Goal: Transaction & Acquisition: Subscribe to service/newsletter

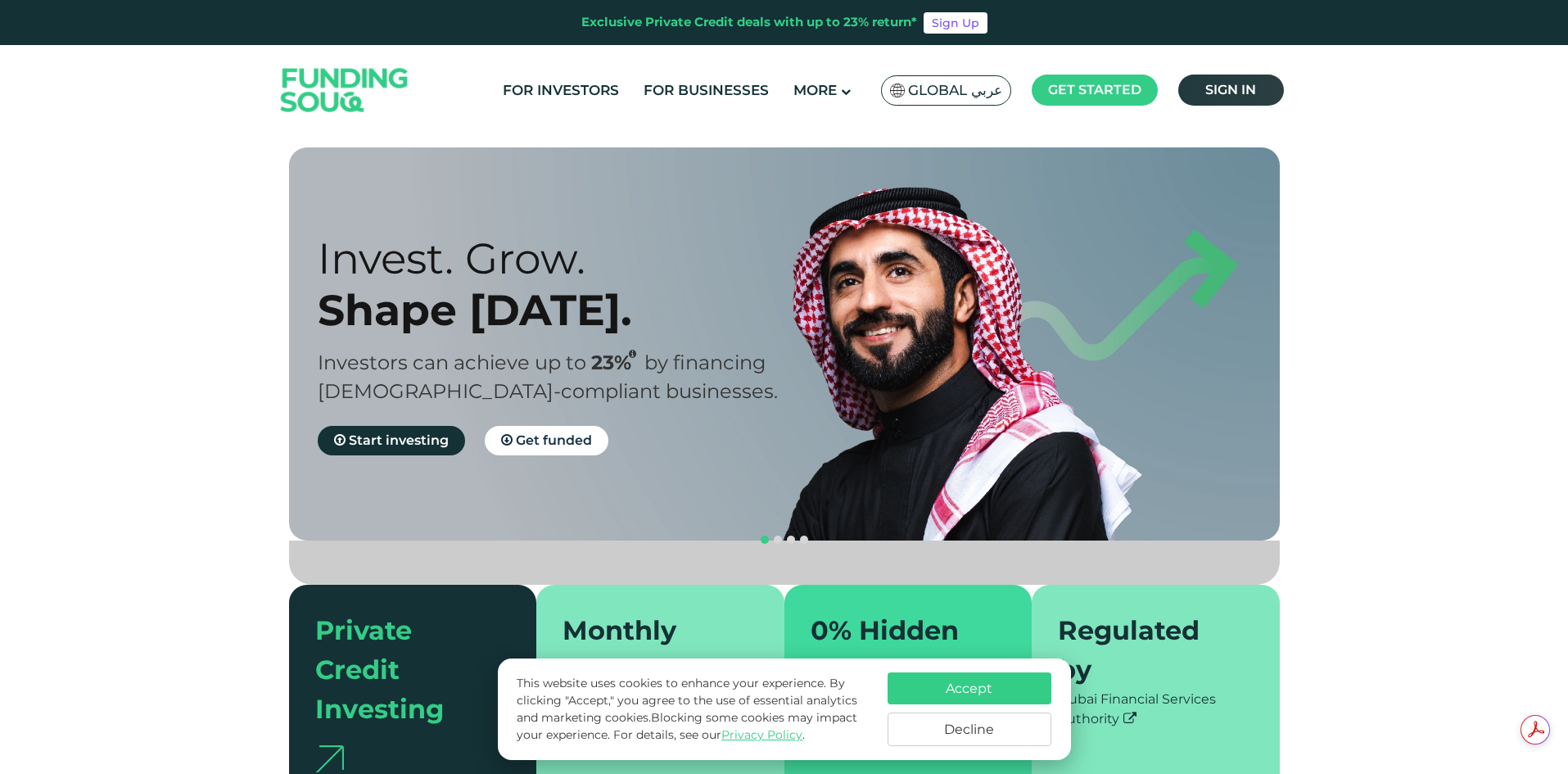
click at [1214, 86] on span "Sign in" at bounding box center [1230, 89] width 51 height 16
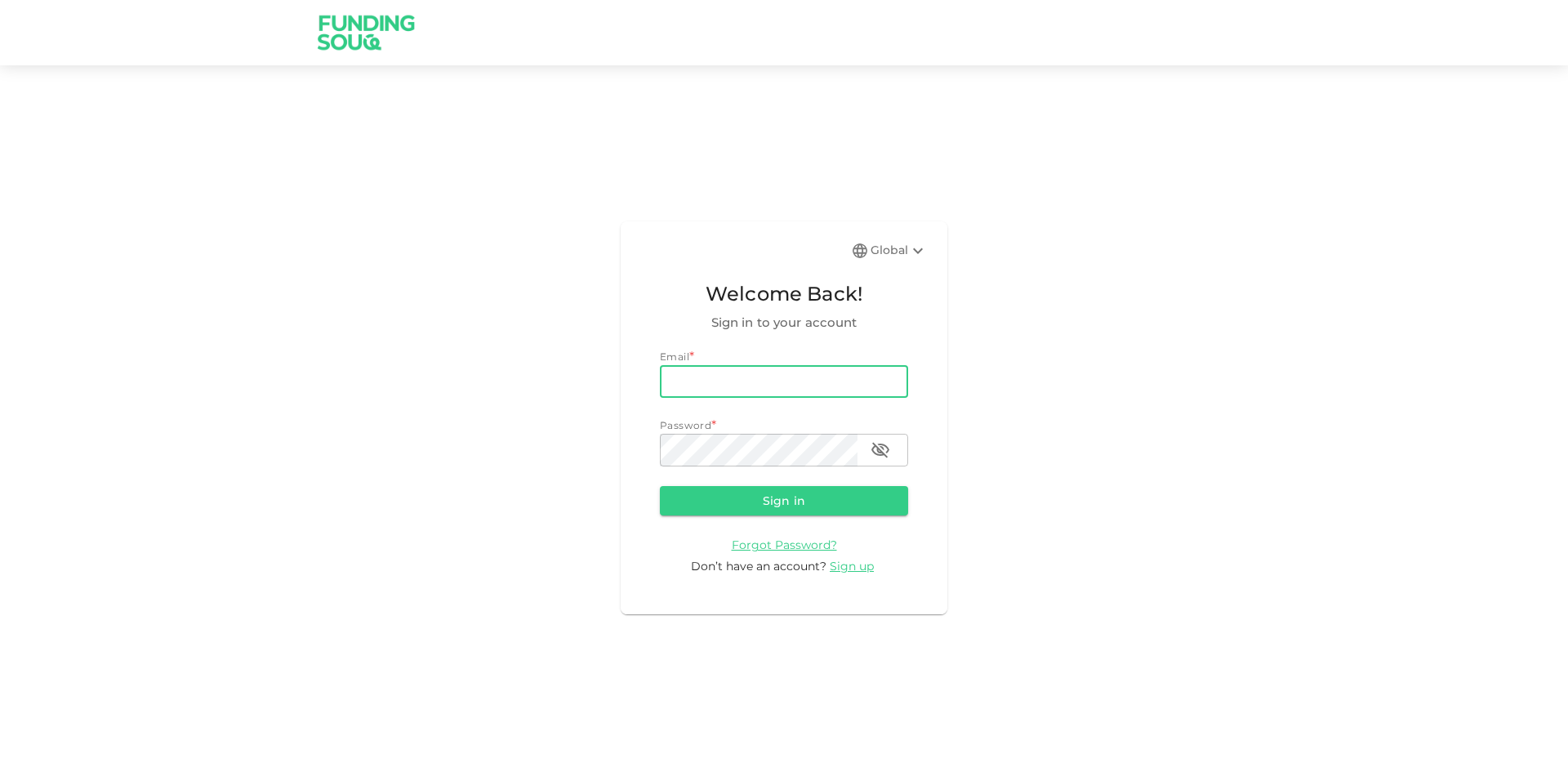
click at [761, 386] on input "email" at bounding box center [784, 381] width 248 height 32
type input "[EMAIL_ADDRESS][DOMAIN_NAME]"
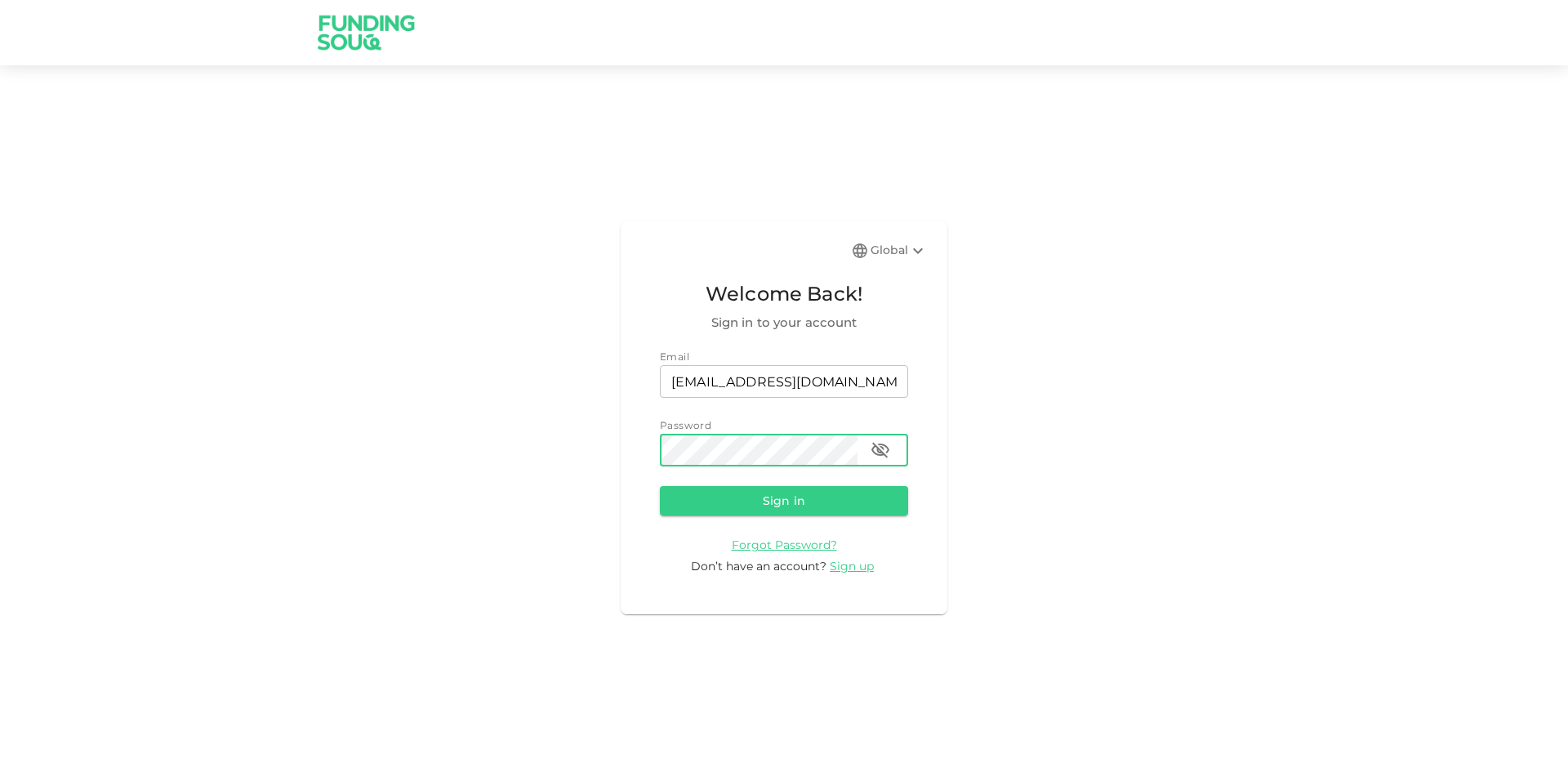
click at [881, 445] on icon "button" at bounding box center [880, 450] width 18 height 16
click at [863, 492] on button "Sign in" at bounding box center [784, 500] width 248 height 29
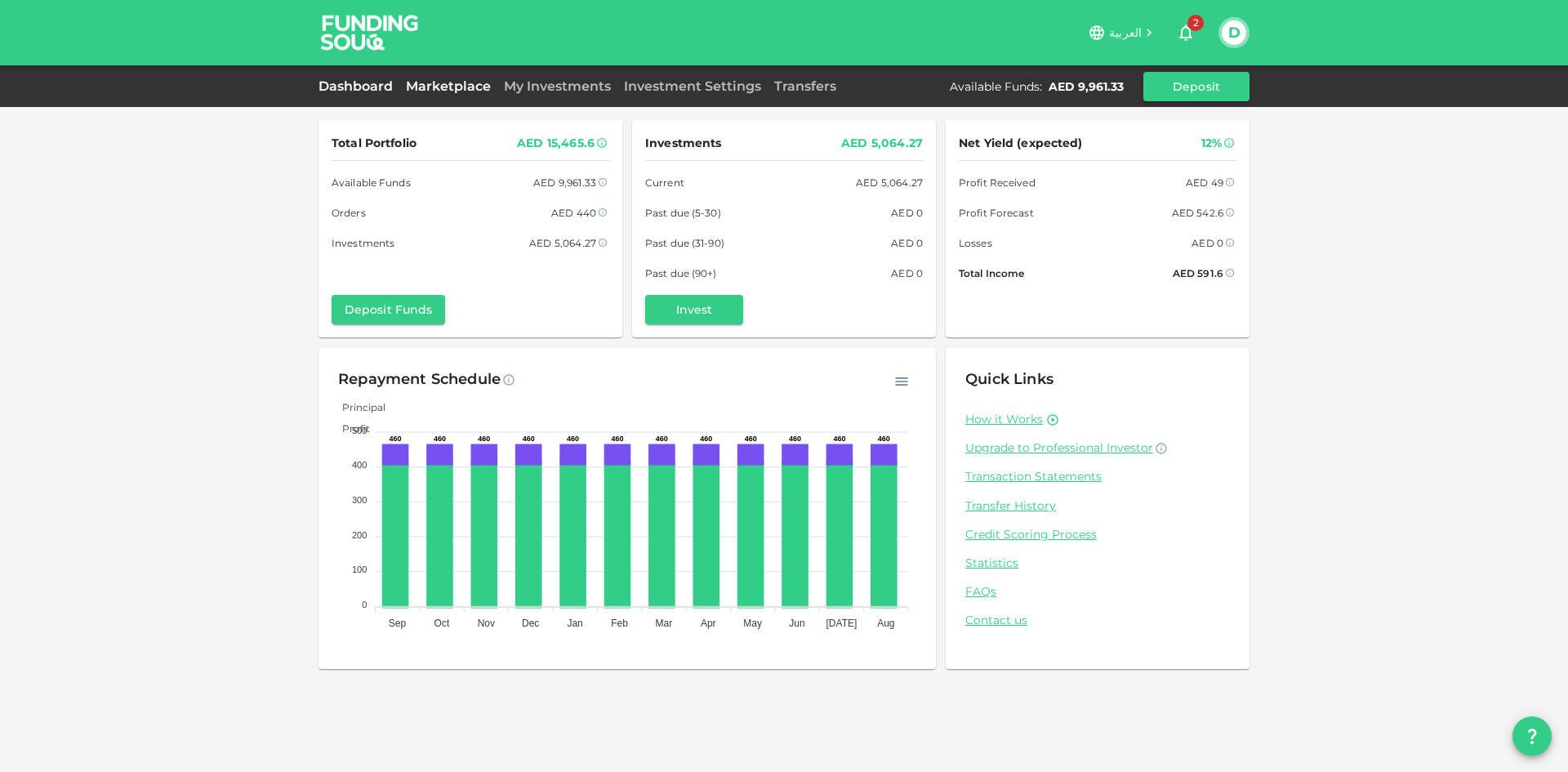
click at [448, 90] on link "Marketplace" at bounding box center [448, 86] width 98 height 16
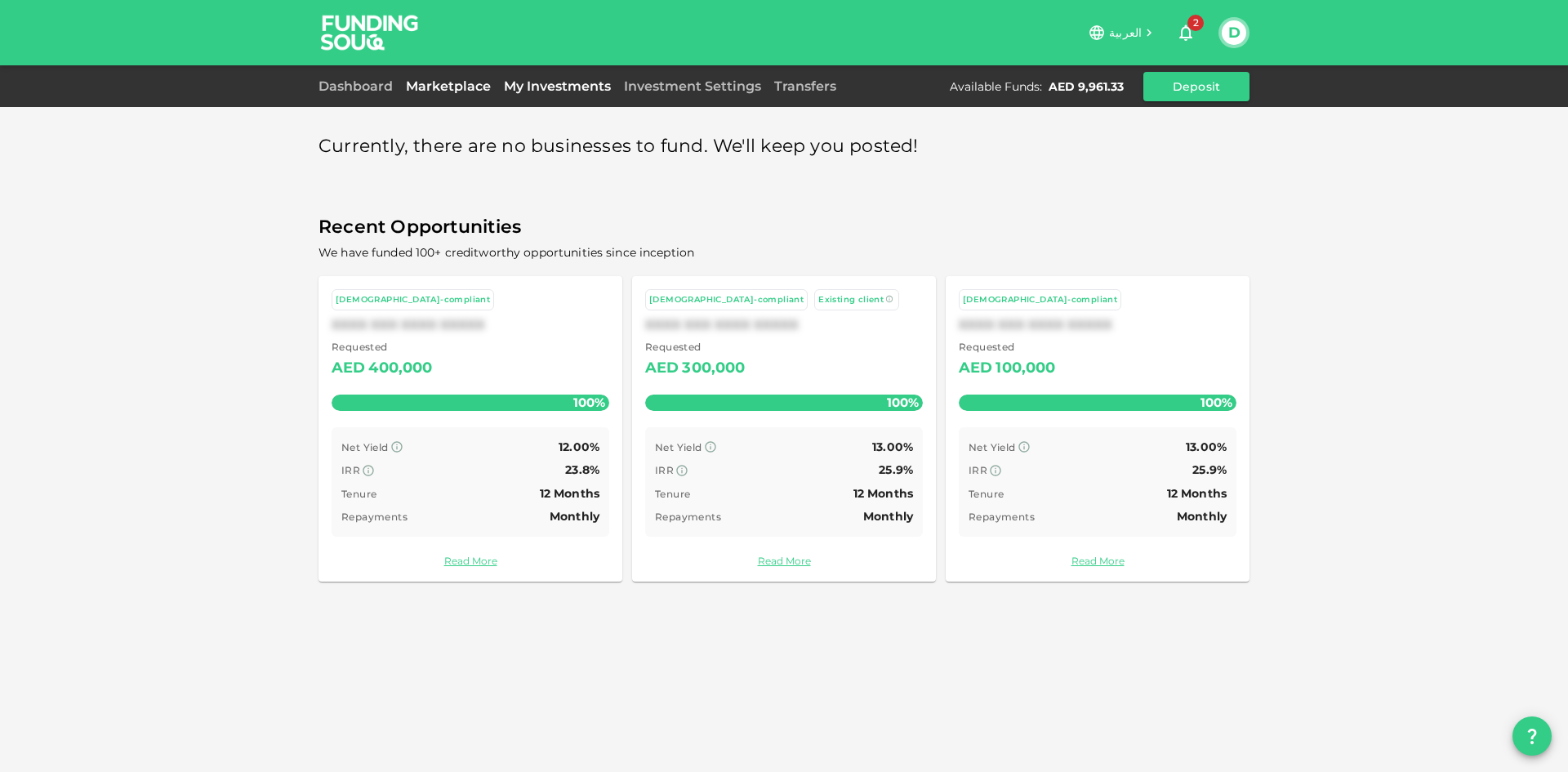
click at [557, 87] on link "My Investments" at bounding box center [557, 86] width 120 height 16
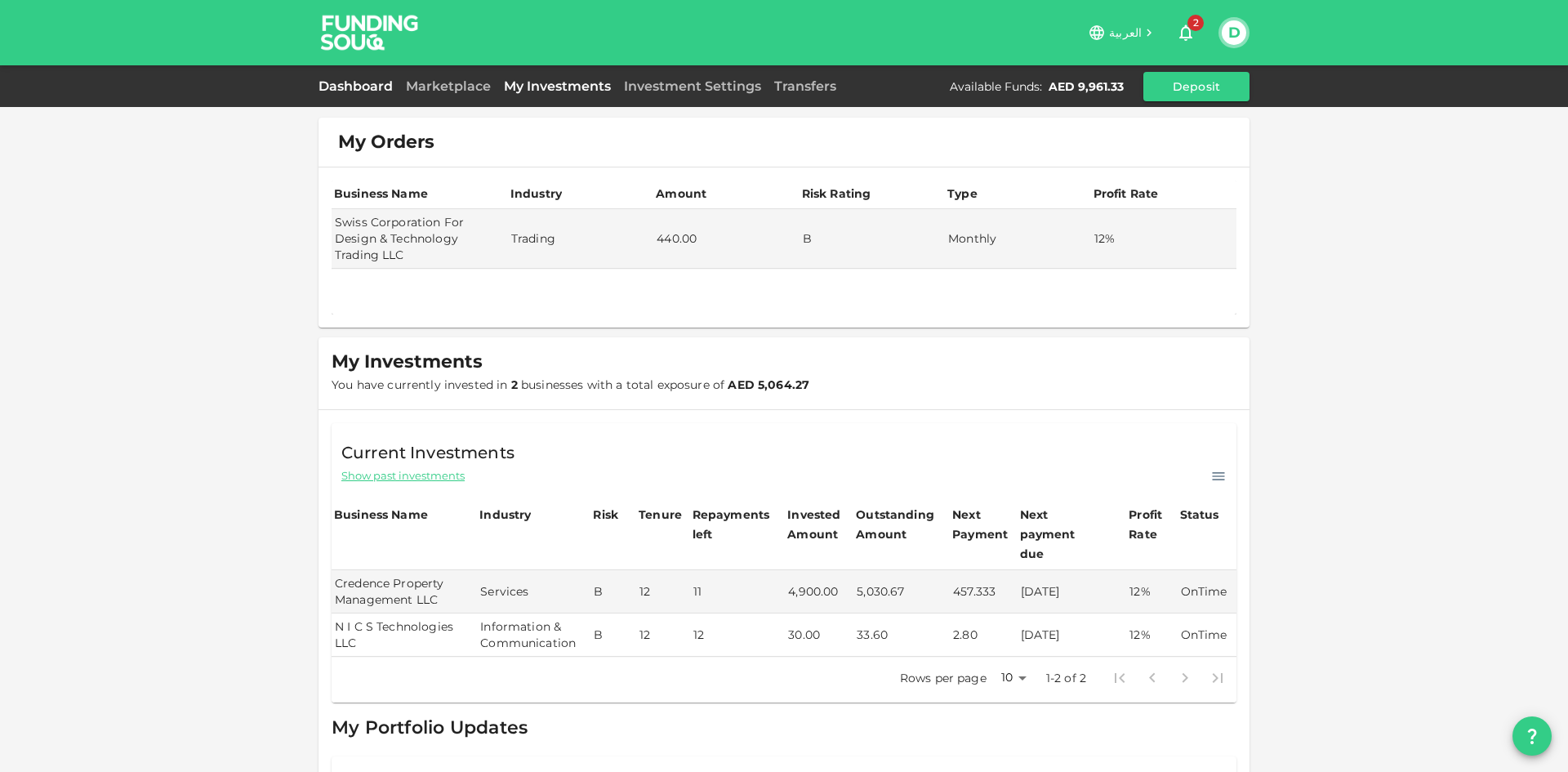
click at [375, 90] on link "Dashboard" at bounding box center [359, 86] width 81 height 16
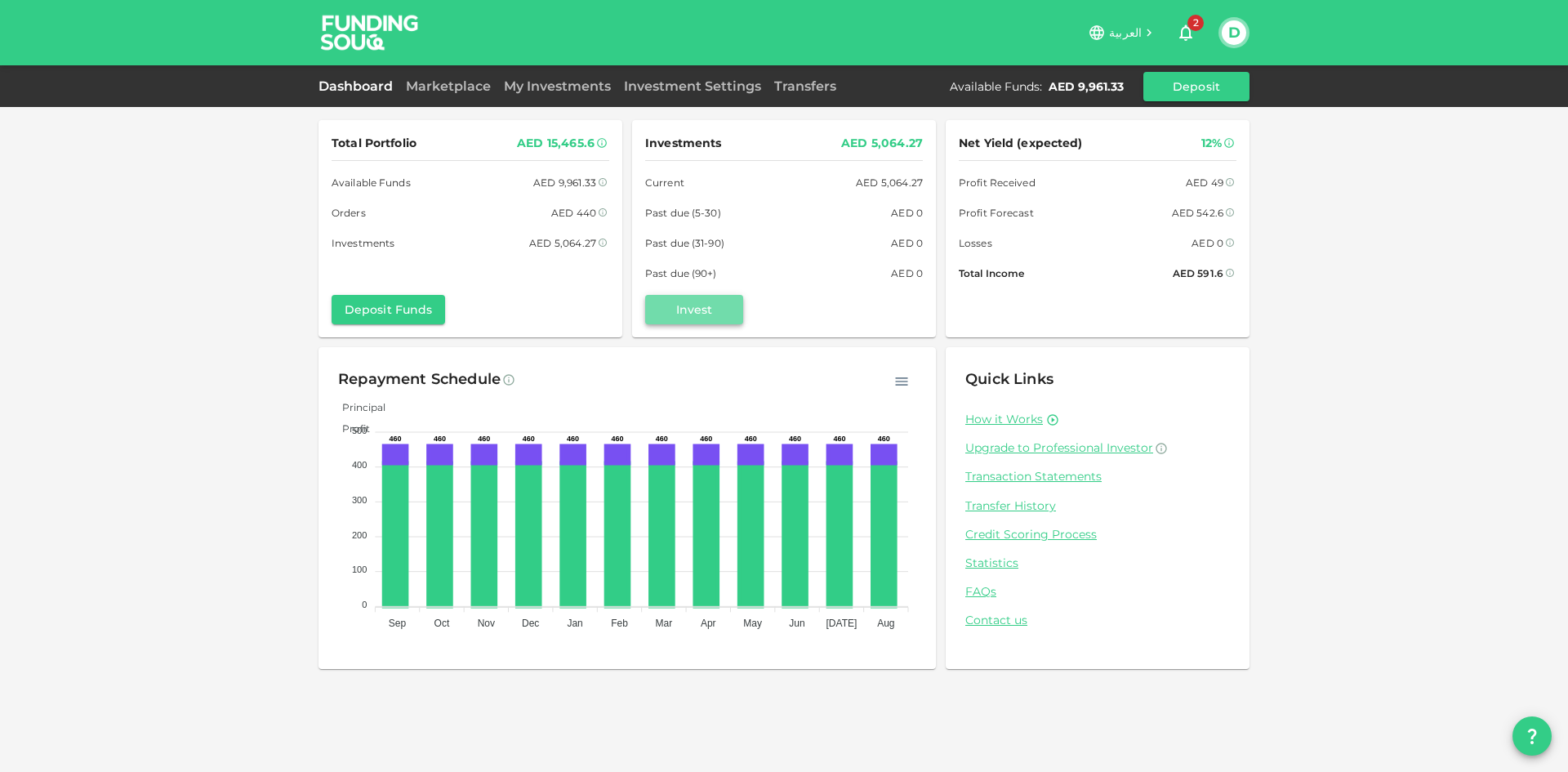
click at [666, 304] on button "Invest" at bounding box center [695, 309] width 98 height 29
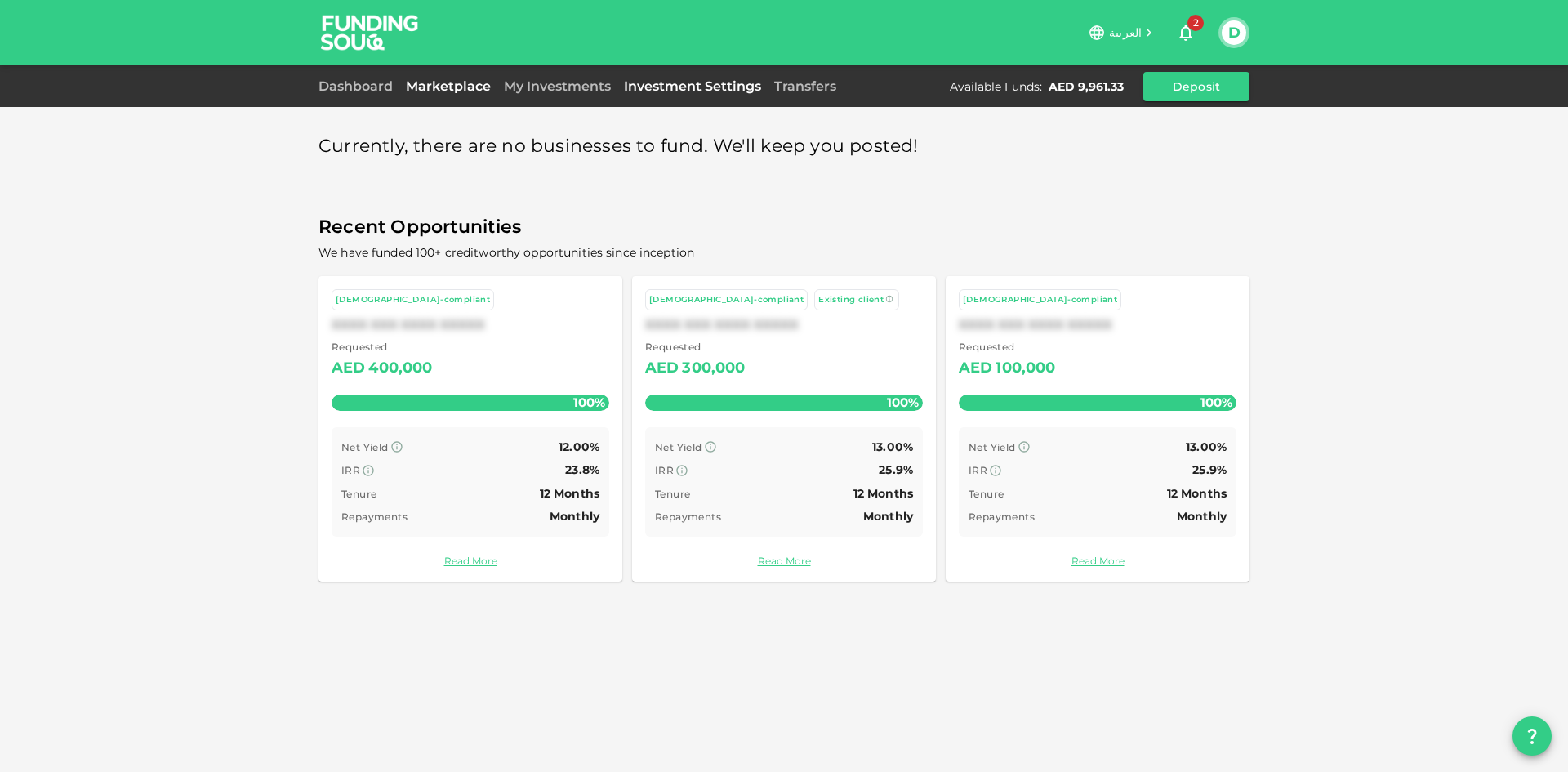
click at [660, 88] on link "Investment Settings" at bounding box center [692, 86] width 151 height 16
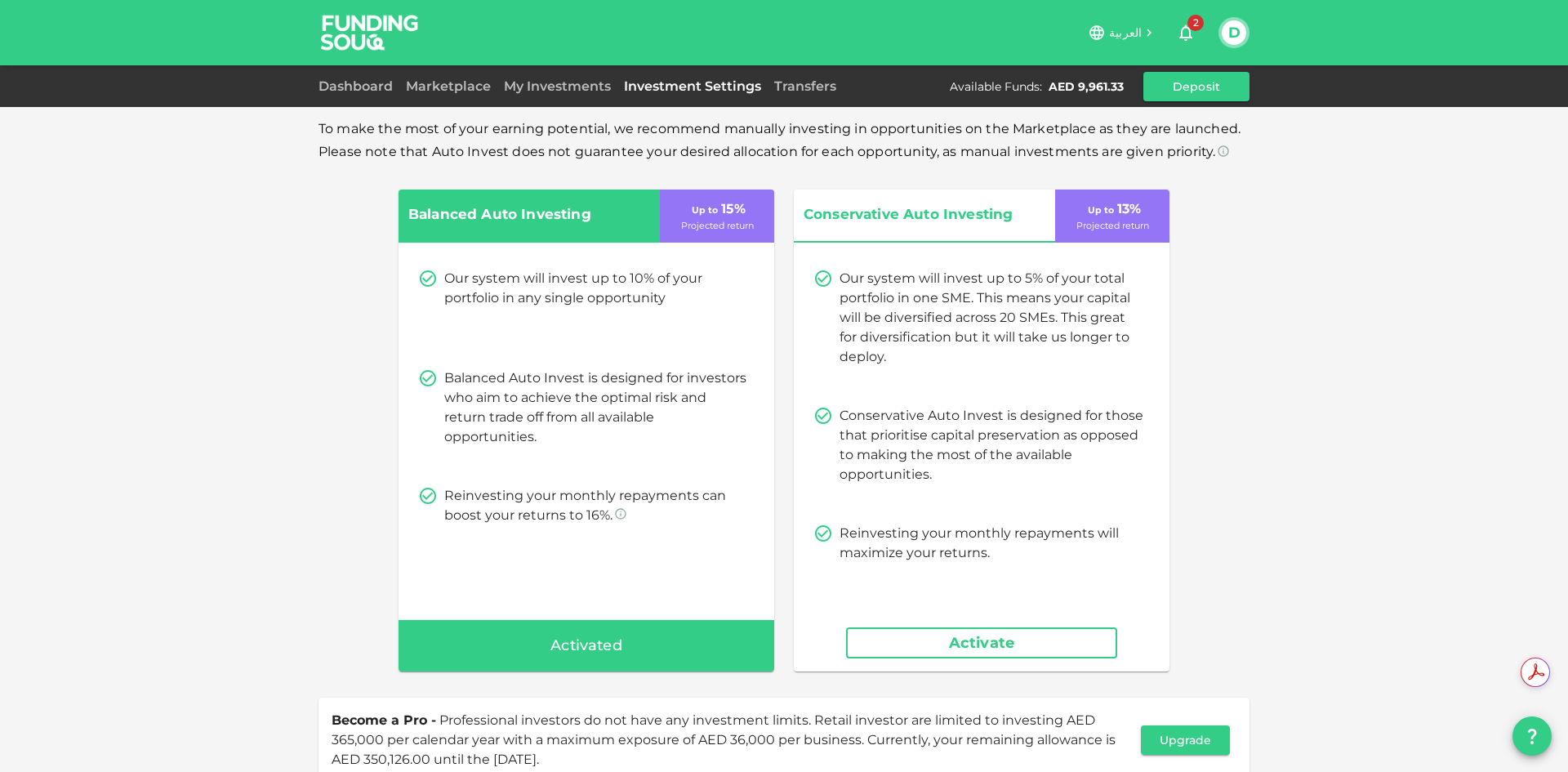
click at [979, 644] on button "Activate" at bounding box center [982, 642] width 271 height 31
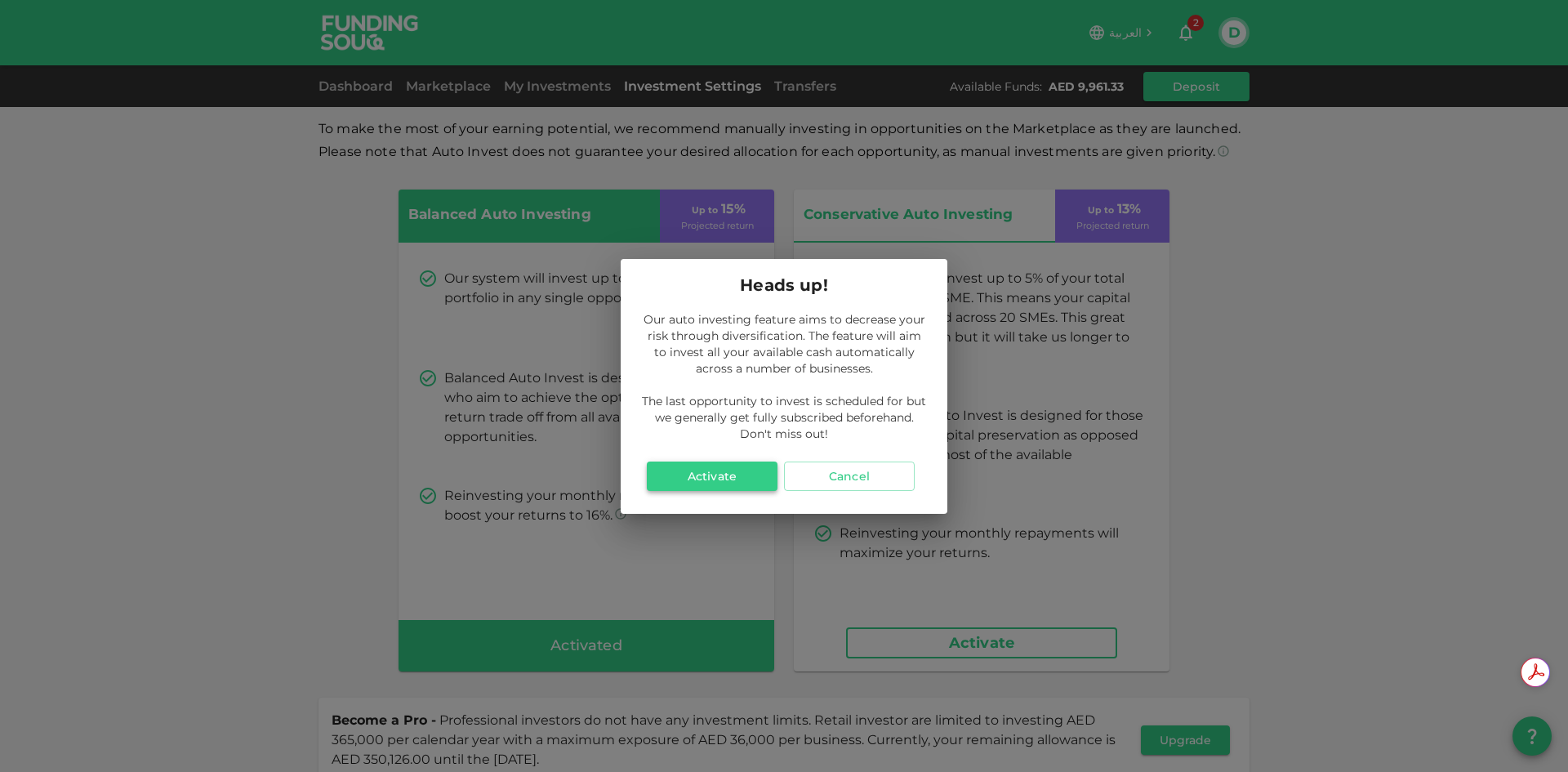
click at [747, 467] on button "Activate" at bounding box center [712, 476] width 131 height 29
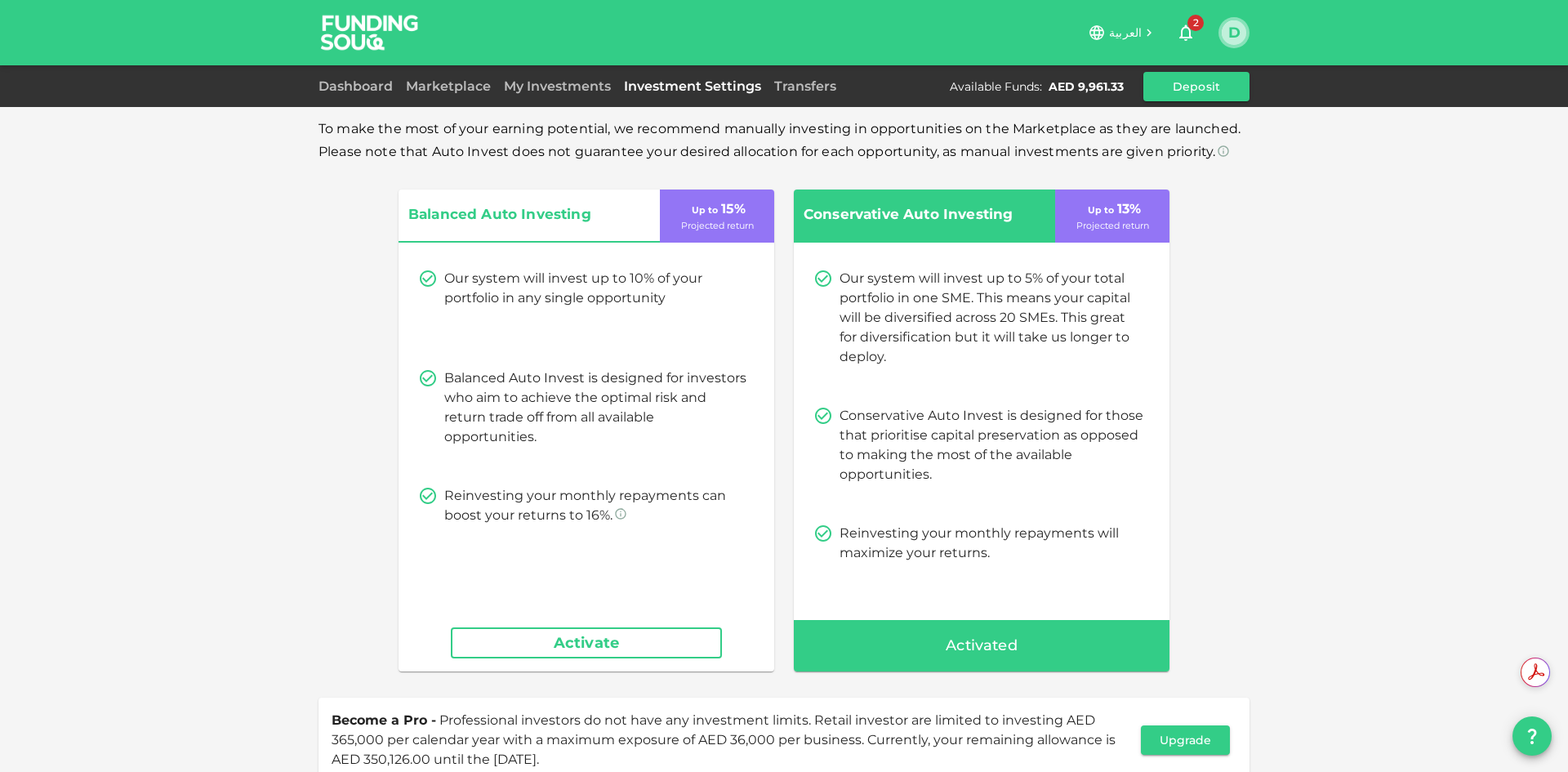
click at [1227, 30] on button "D" at bounding box center [1234, 32] width 24 height 24
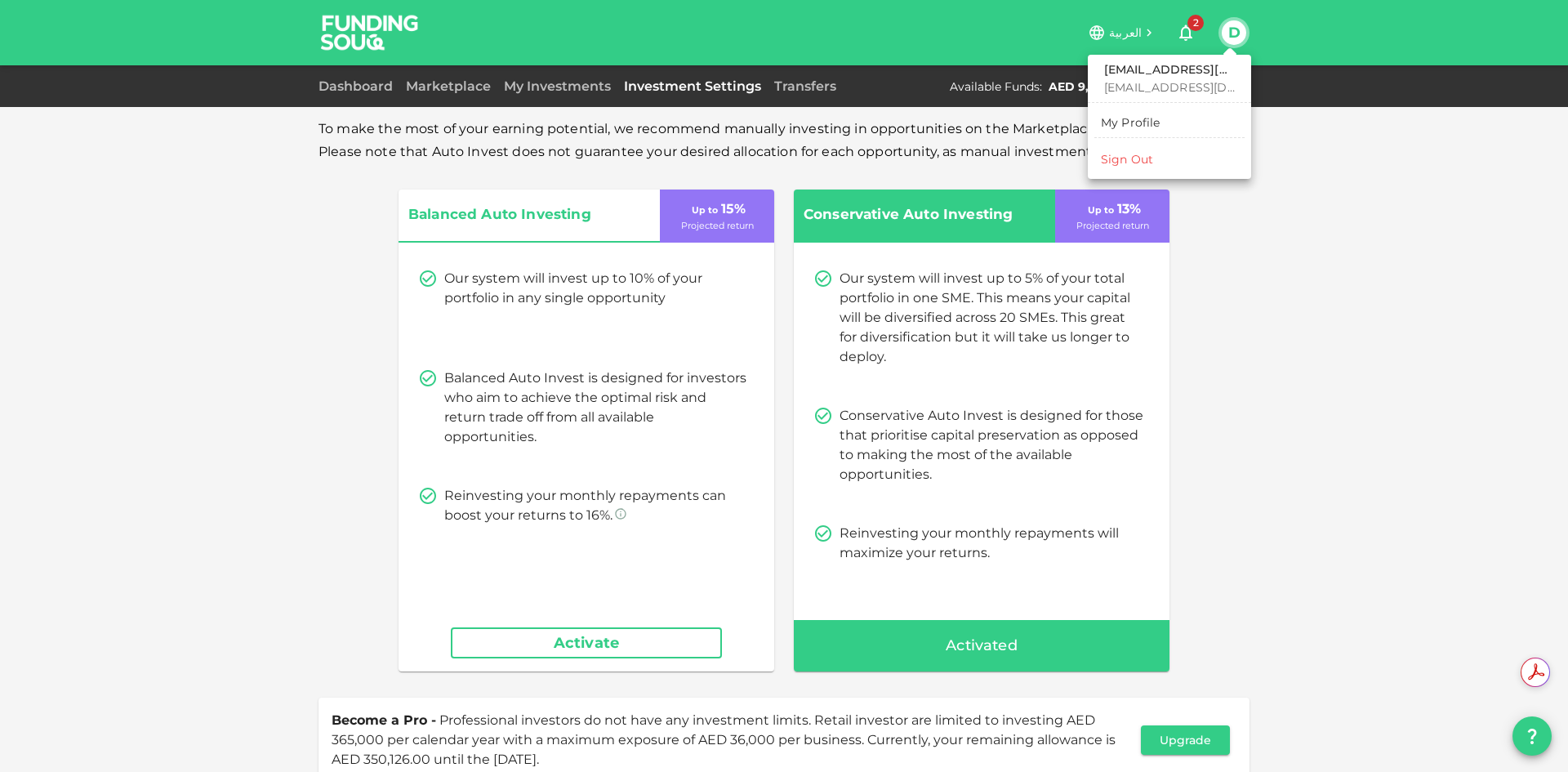
click at [1141, 152] on div "Sign Out" at bounding box center [1126, 160] width 52 height 17
